Goal: Task Accomplishment & Management: Use online tool/utility

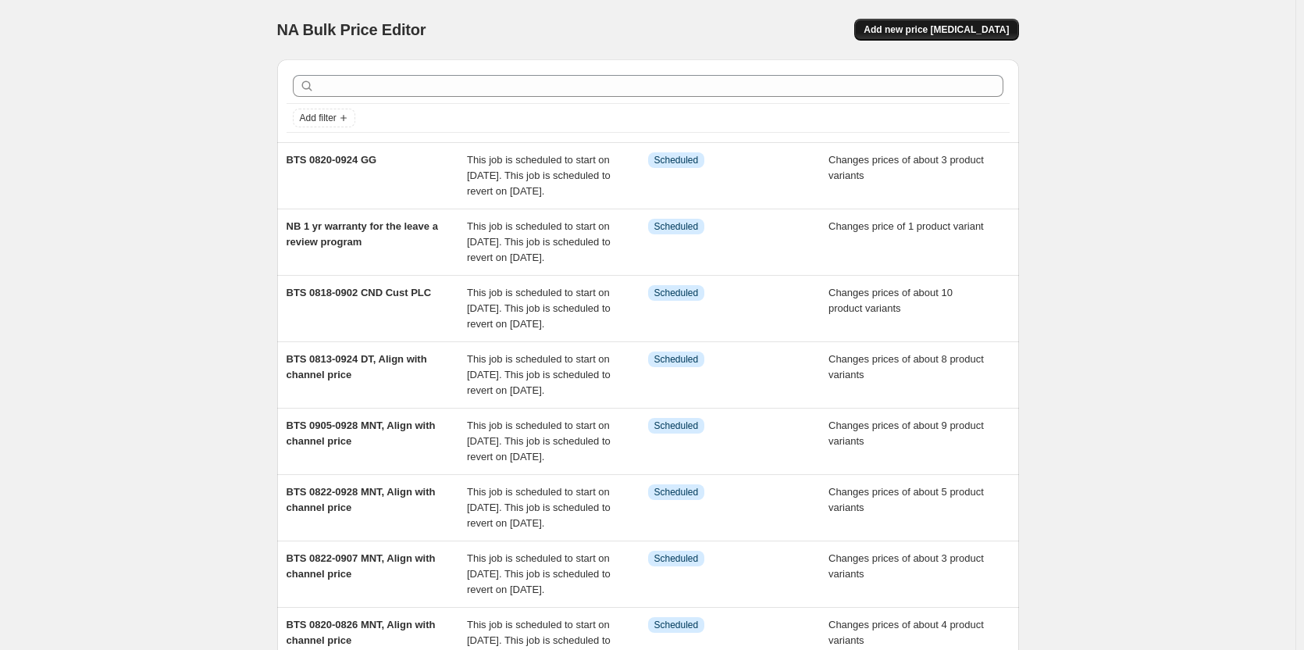
click at [922, 27] on span "Add new price change job" at bounding box center [936, 29] width 145 height 12
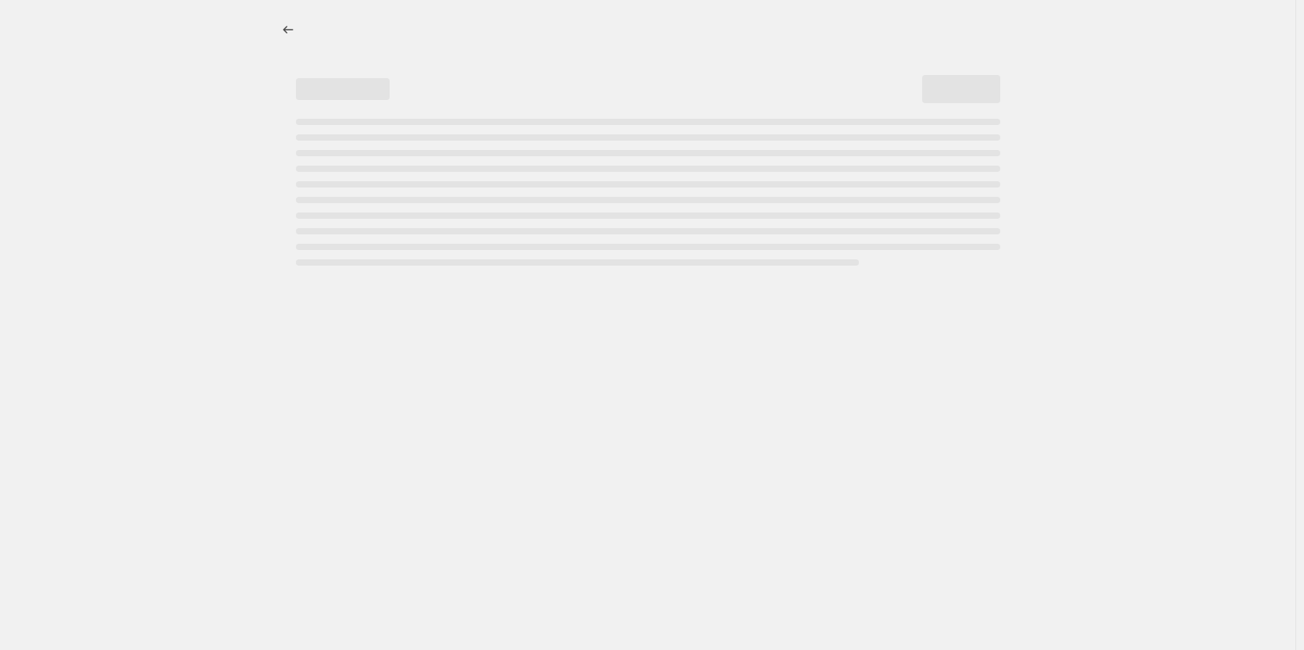
select select "percentage"
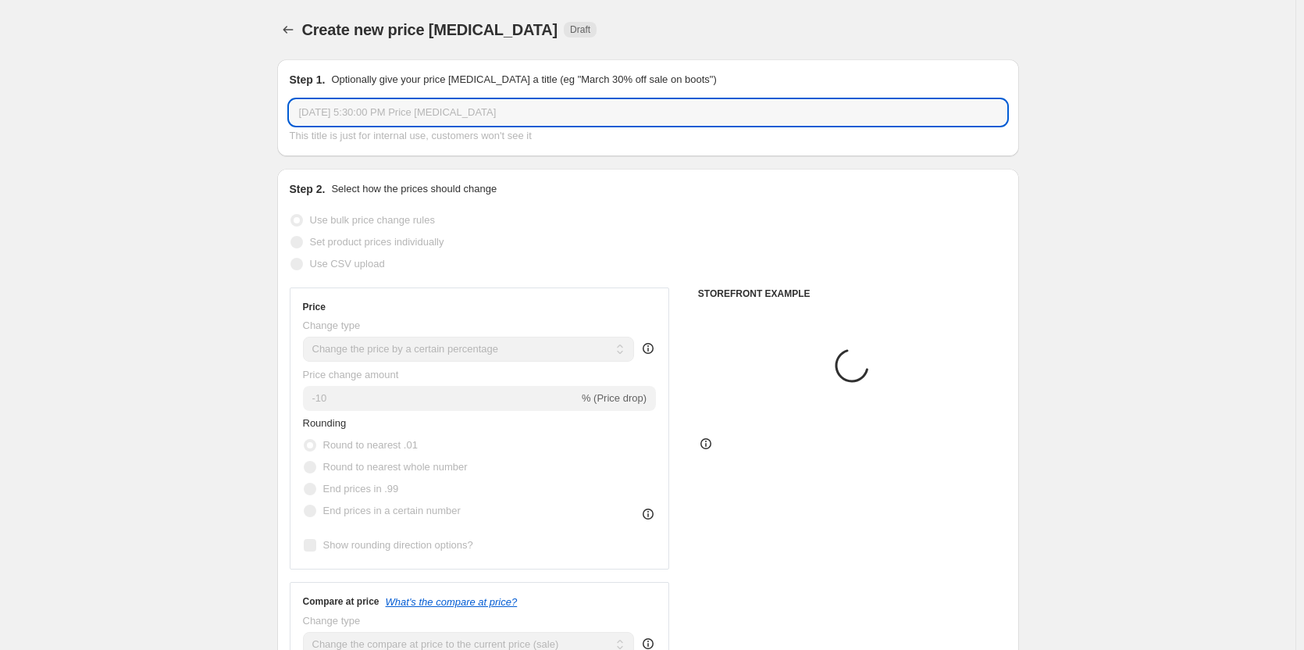
click at [422, 106] on input "Aug 12, 2025, 5:30:00 PM Price change job" at bounding box center [648, 112] width 717 height 25
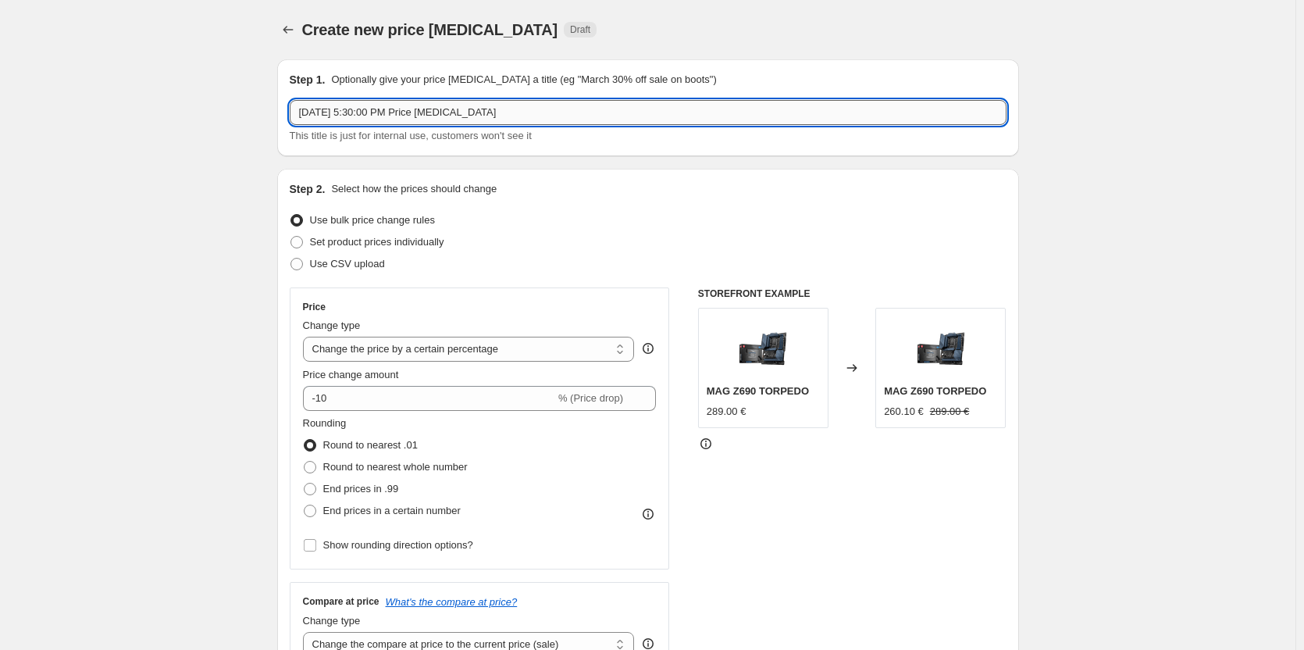
click at [422, 106] on input "Aug 12, 2025, 5:30:00 PM Price change job" at bounding box center [648, 112] width 717 height 25
type input "a"
type input "August"
click at [287, 34] on icon "Price change jobs" at bounding box center [288, 30] width 16 height 16
